Goal: Information Seeking & Learning: Learn about a topic

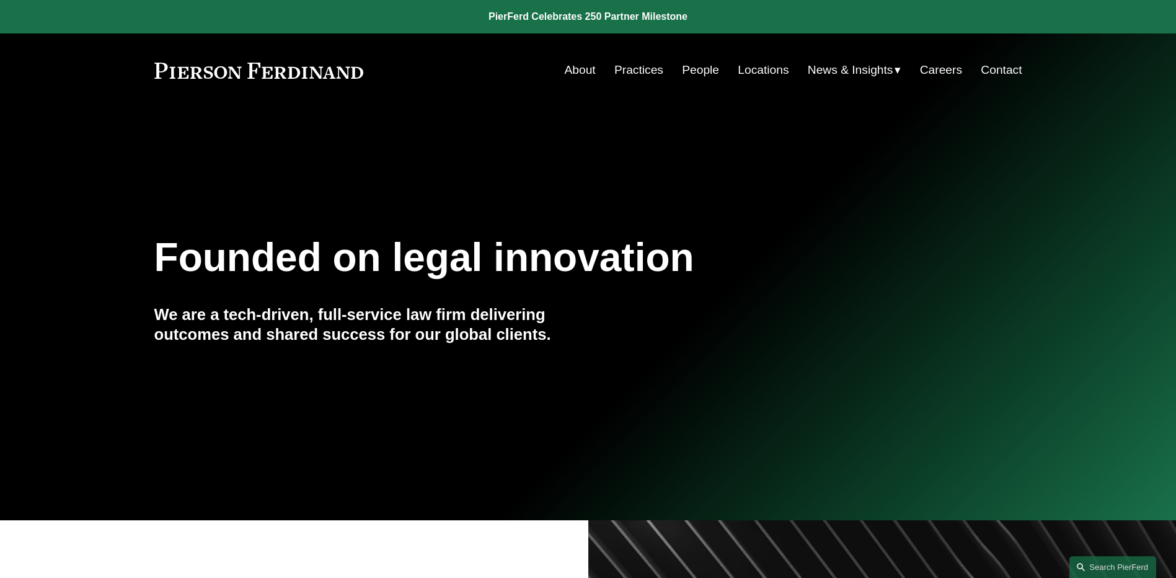
click at [699, 70] on link "People" at bounding box center [700, 70] width 37 height 24
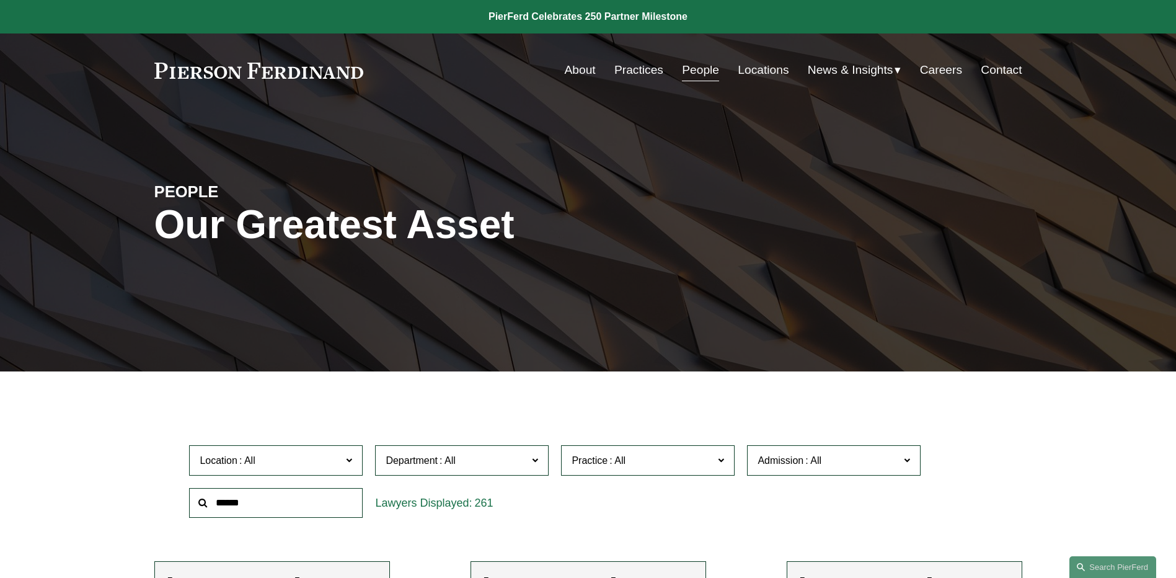
click at [0, 0] on span "News" at bounding box center [0, 0] width 0 height 0
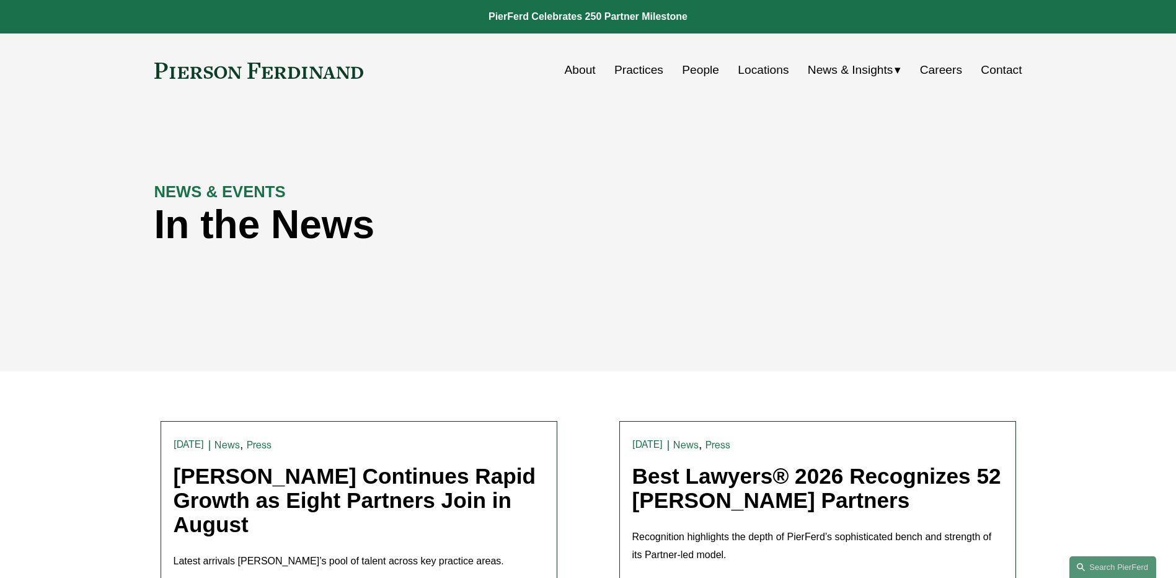
click at [682, 66] on link "People" at bounding box center [700, 70] width 37 height 24
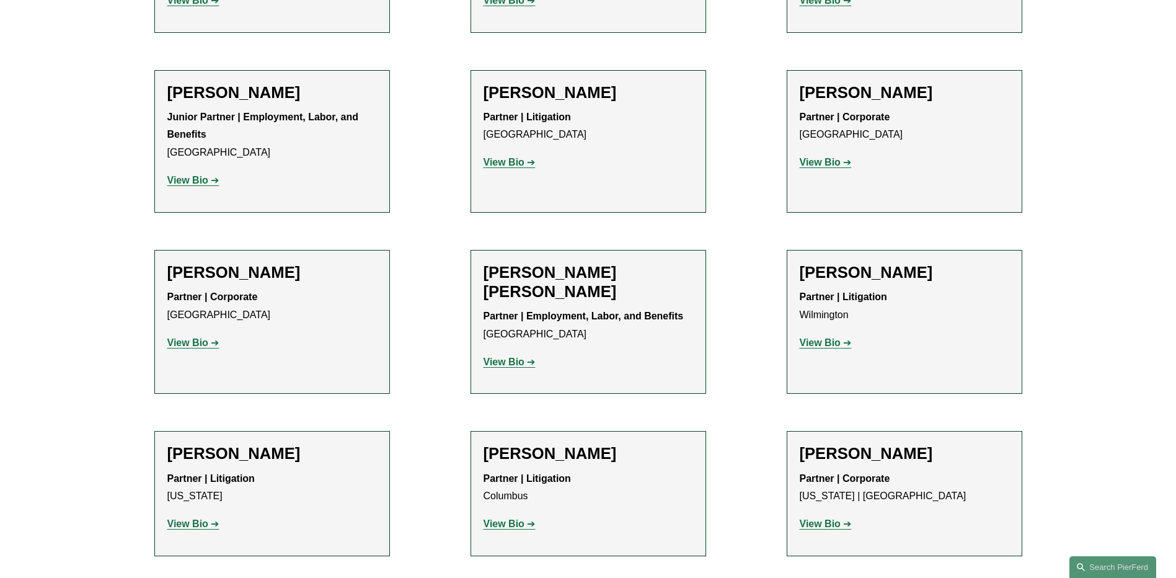
scroll to position [2604, 0]
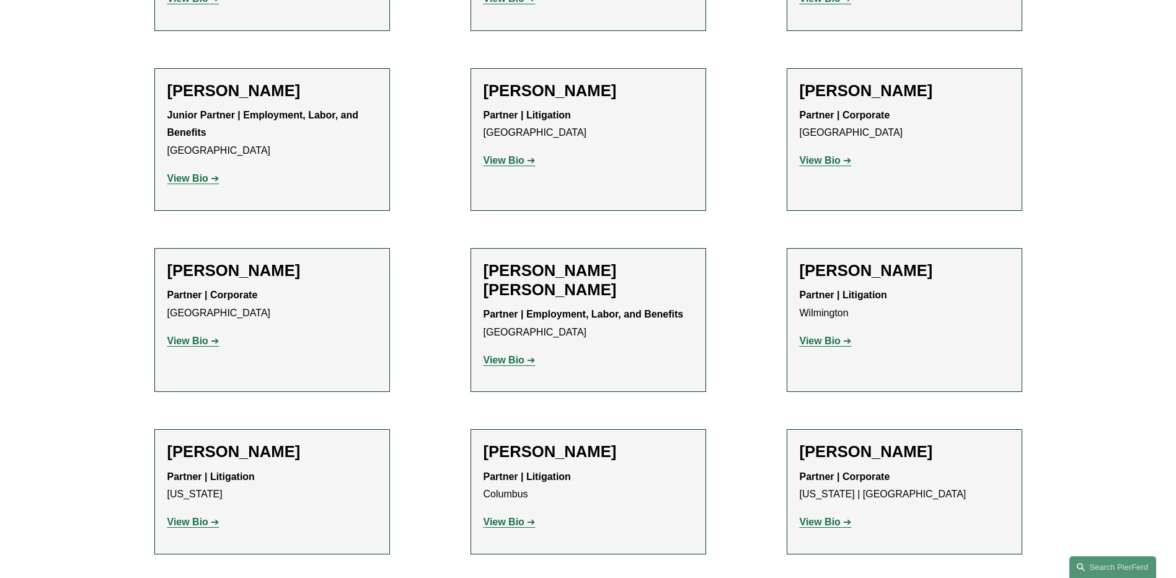
drag, startPoint x: 1064, startPoint y: 339, endPoint x: 1059, endPoint y: 309, distance: 29.6
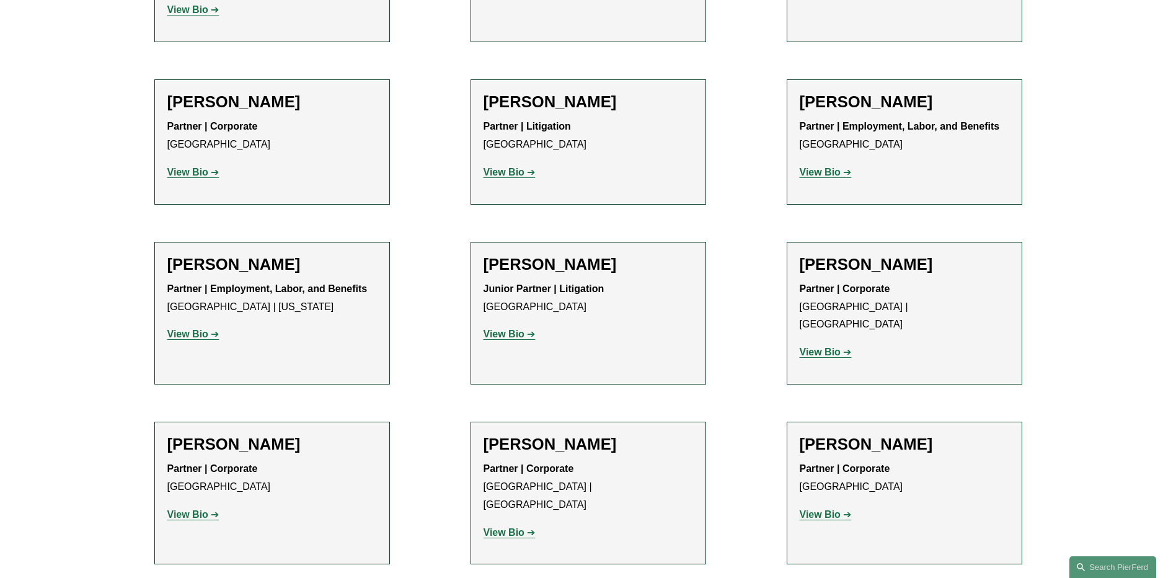
scroll to position [6634, 0]
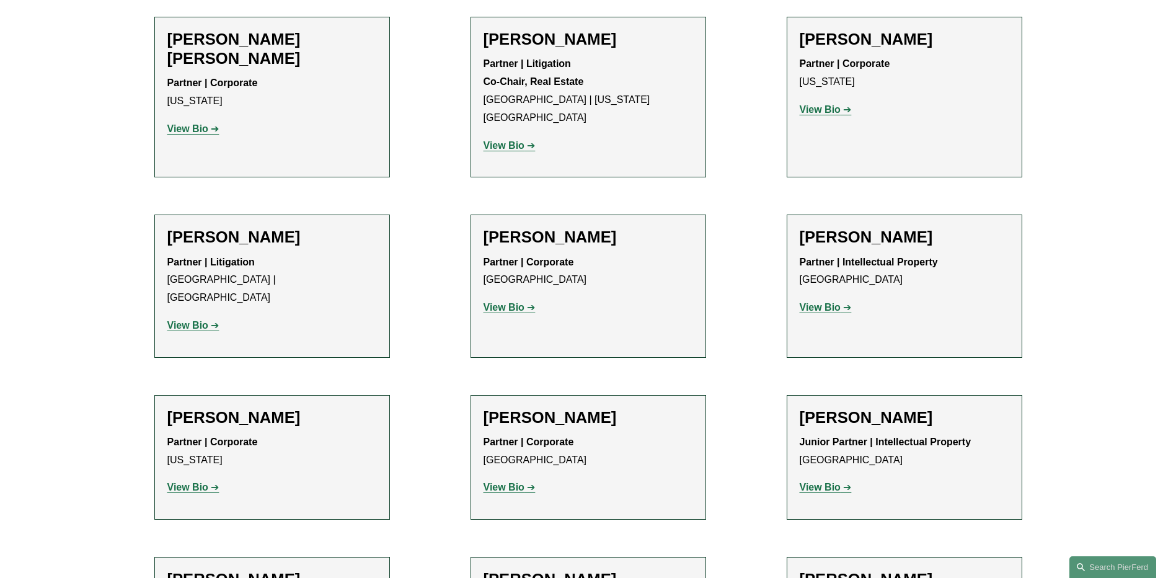
scroll to position [7564, 0]
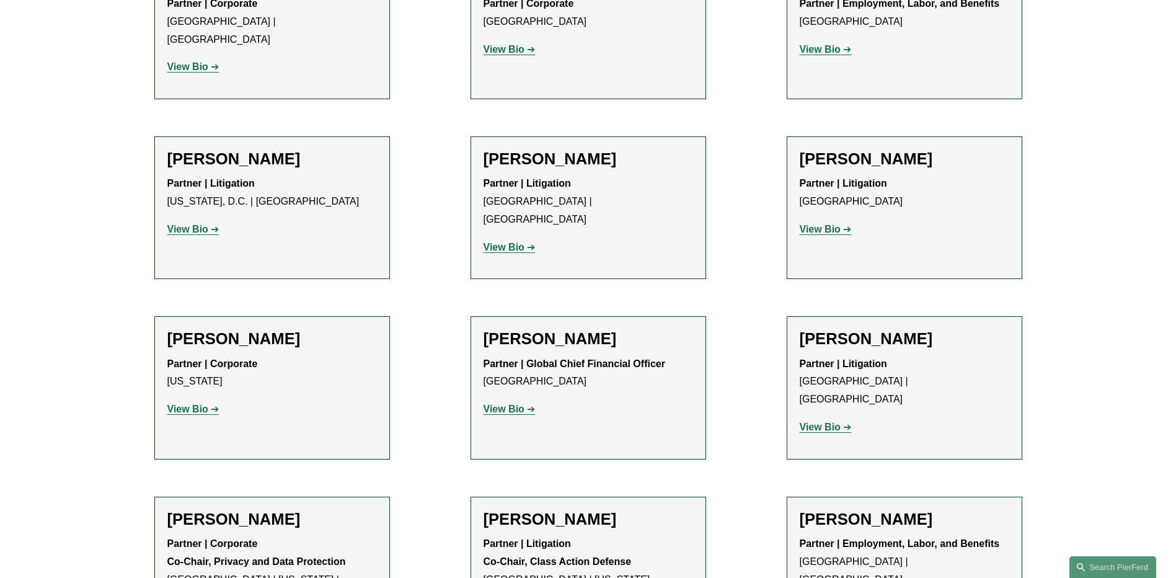
scroll to position [9424, 0]
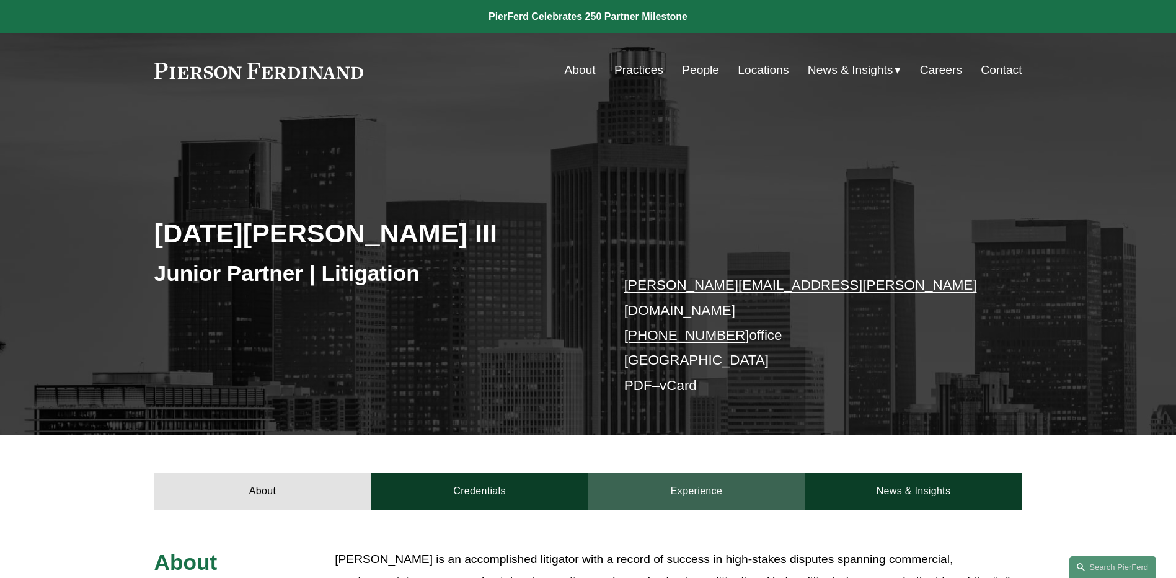
click at [734, 472] on link "Experience" at bounding box center [696, 490] width 217 height 37
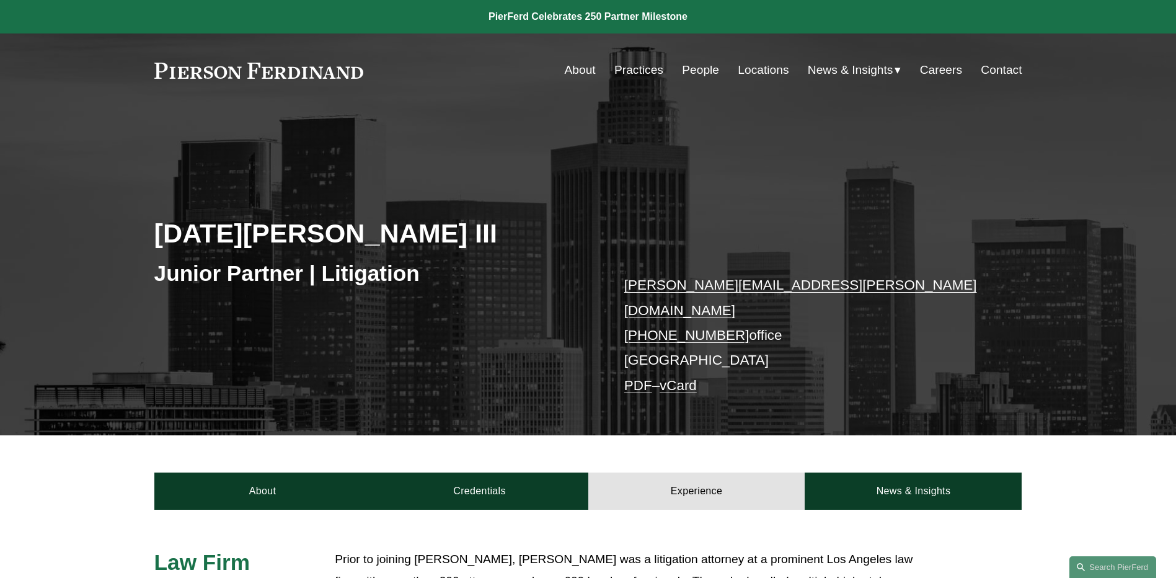
scroll to position [248, 0]
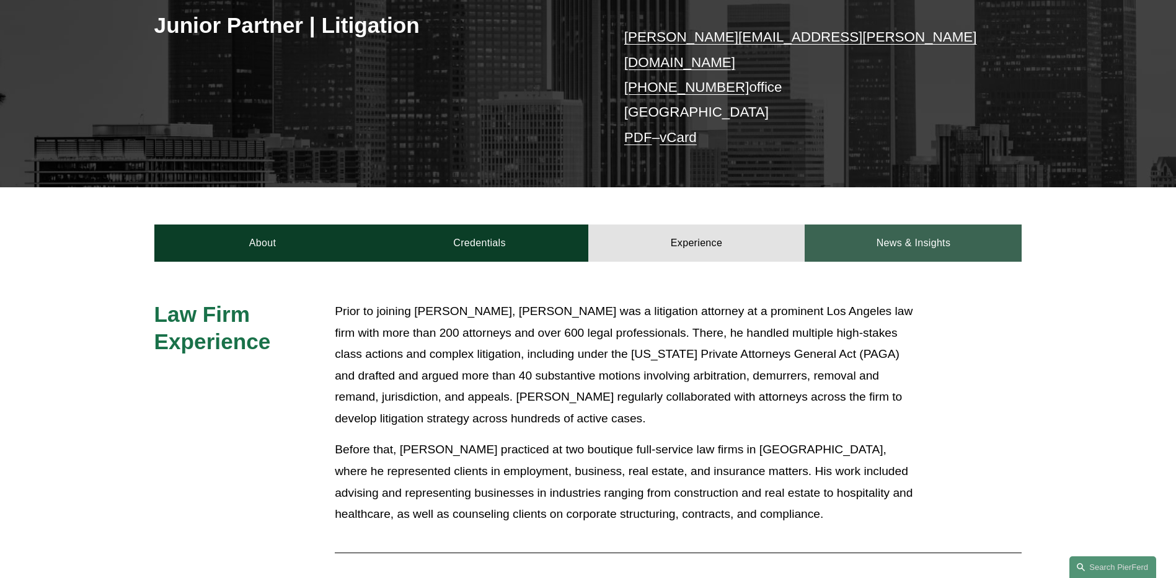
click at [973, 243] on link "News & Insights" at bounding box center [913, 242] width 217 height 37
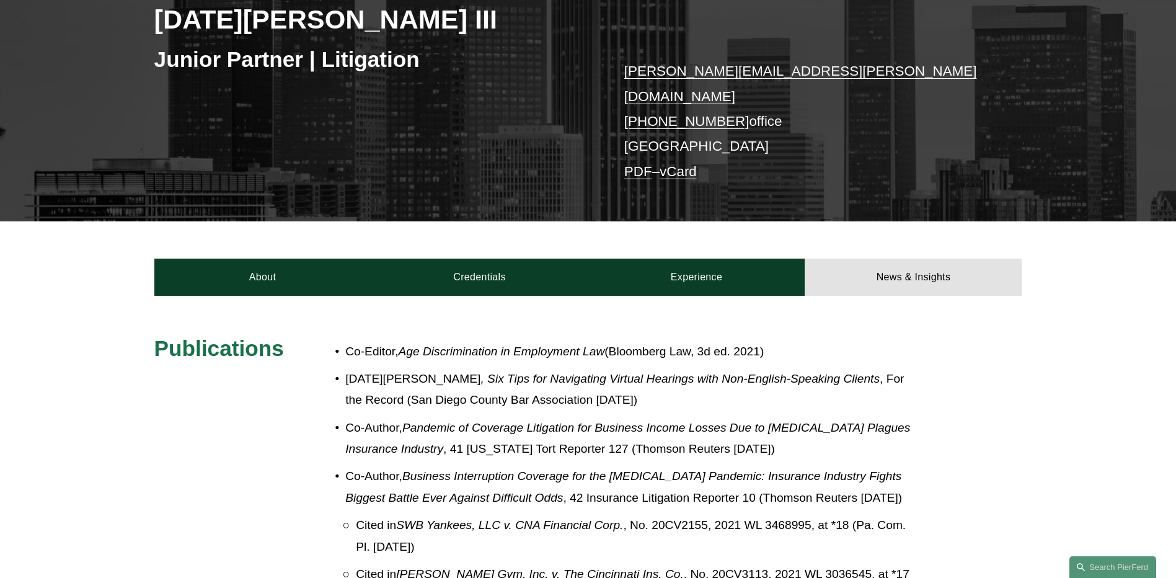
scroll to position [124, 0]
